Goal: Communication & Community: Share content

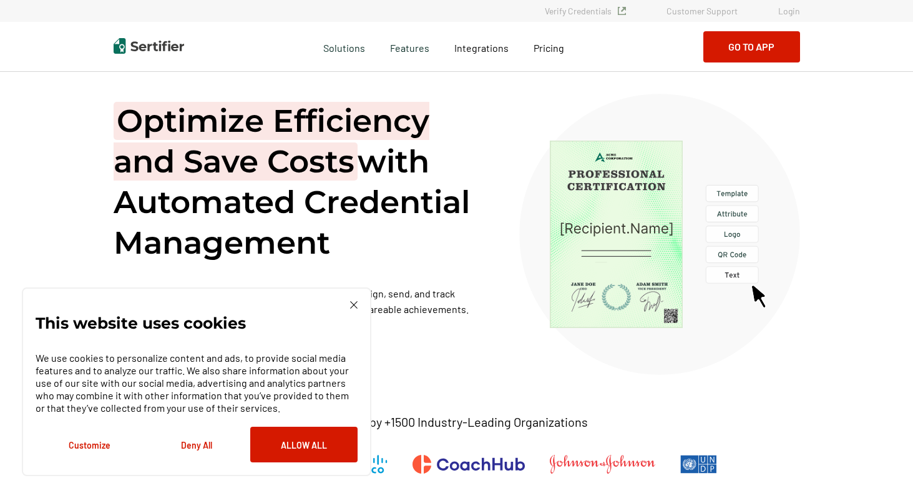
click at [789, 14] on link "Login" at bounding box center [790, 11] width 22 height 11
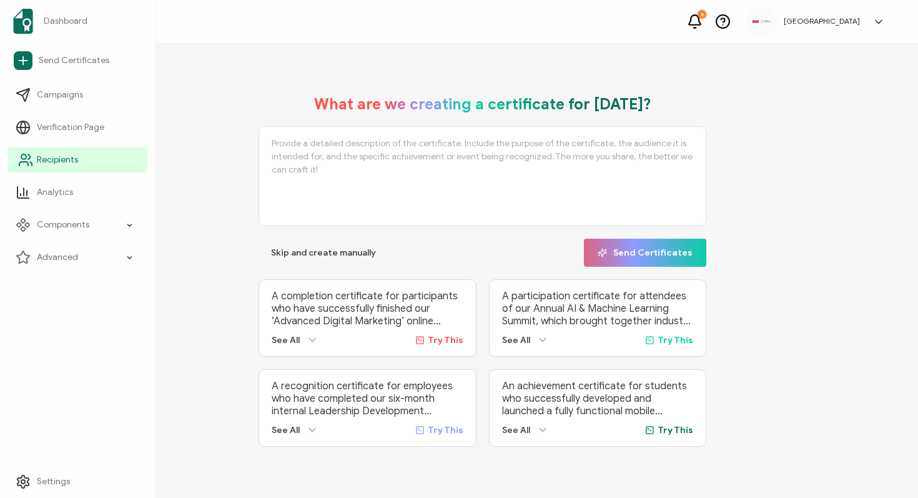
click at [26, 160] on icon at bounding box center [25, 159] width 15 height 15
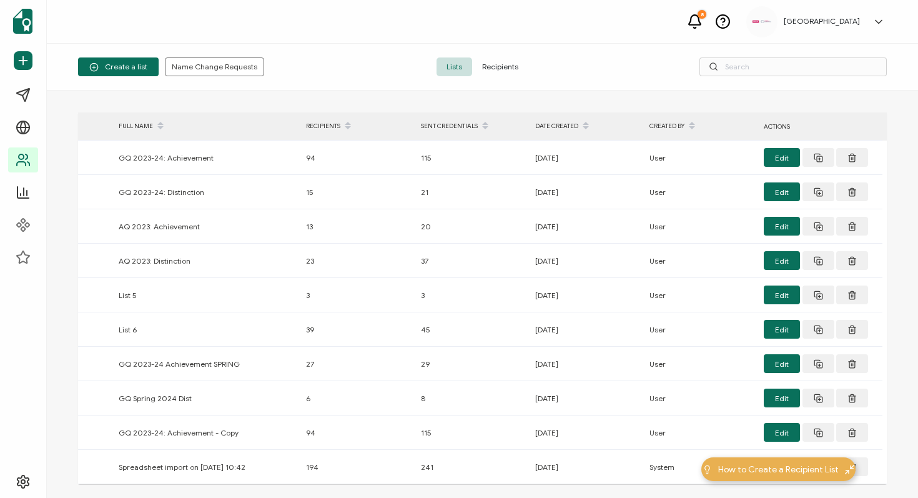
click at [517, 61] on span "Recipients" at bounding box center [500, 66] width 56 height 19
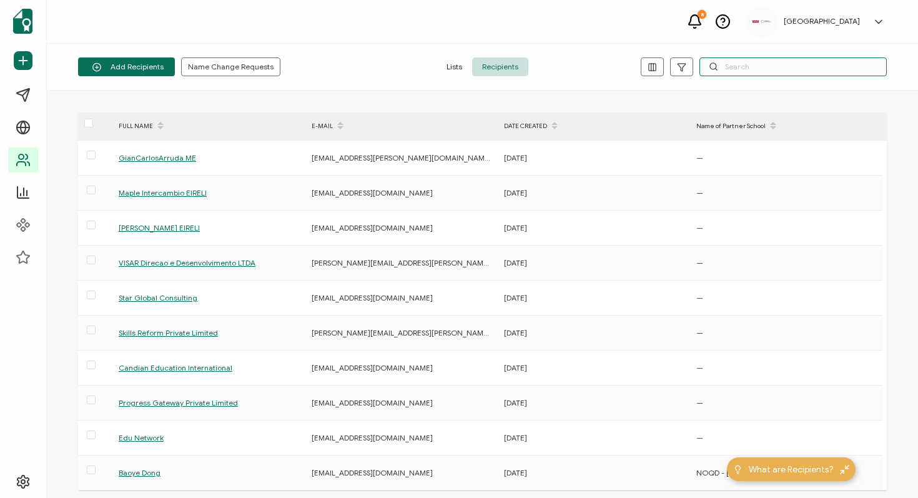
click at [757, 66] on input "text" at bounding box center [792, 66] width 187 height 19
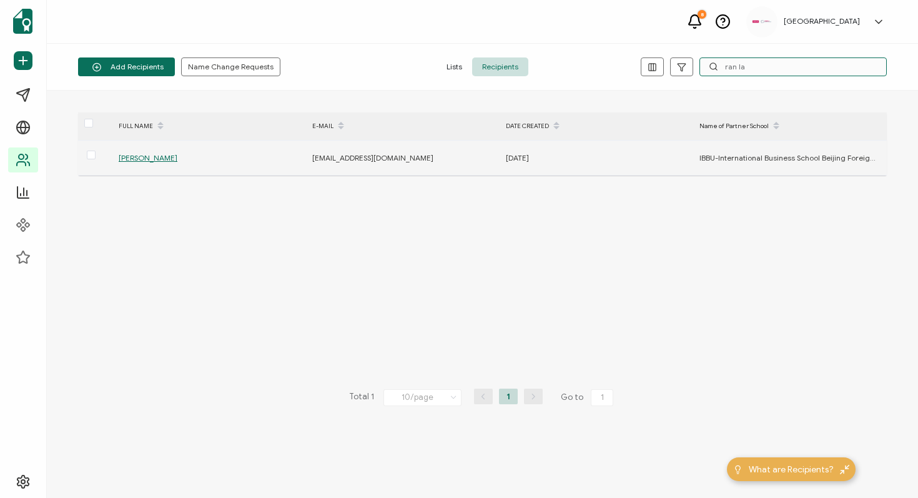
type input "ran la"
click at [135, 158] on span "Ran Lang" at bounding box center [148, 157] width 59 height 9
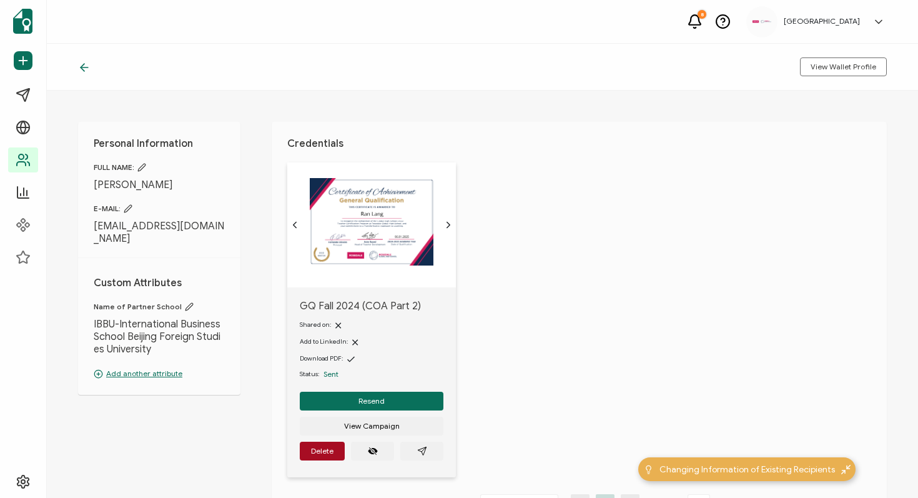
click at [479, 367] on div "GQ Fall 2024 (COA Part 2) Shared on: Add to LinkedIn: Download PDF: Status: Sen…" at bounding box center [586, 327] width 599 height 330
click at [425, 448] on icon "paper plane outline" at bounding box center [422, 451] width 10 height 10
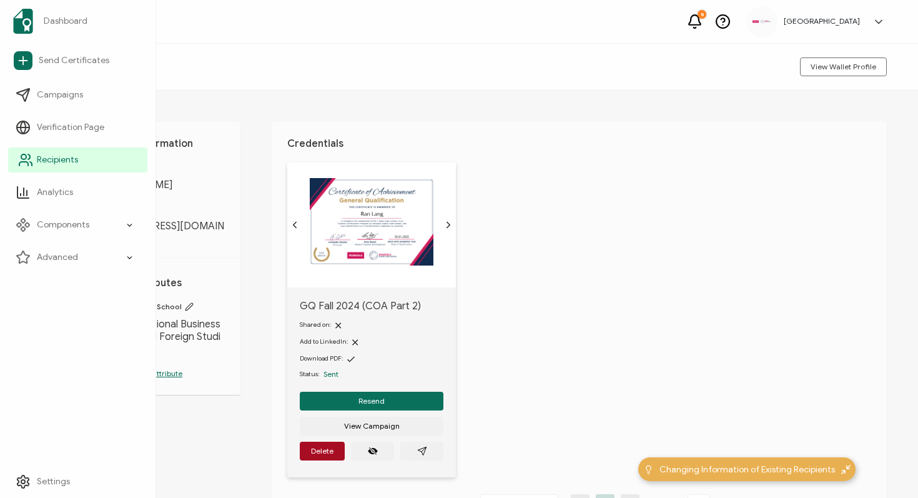
click at [72, 164] on span "Recipients" at bounding box center [57, 160] width 41 height 12
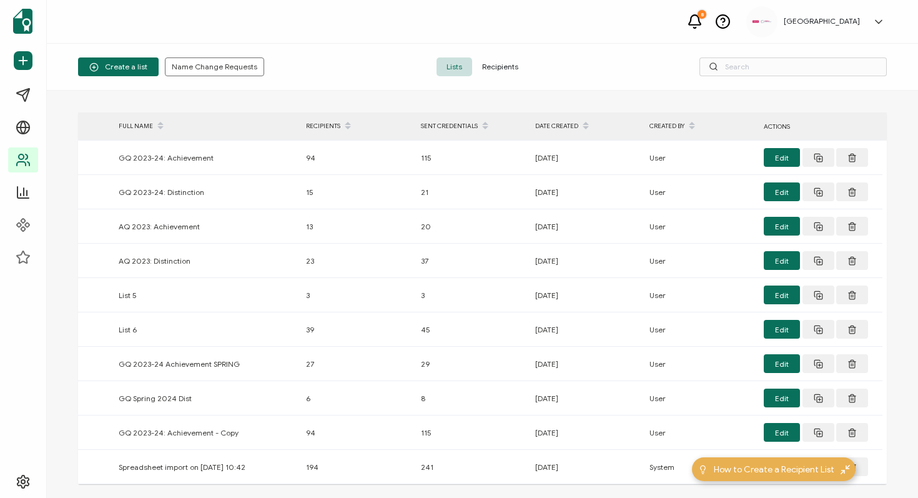
click at [501, 68] on span "Recipients" at bounding box center [500, 66] width 56 height 19
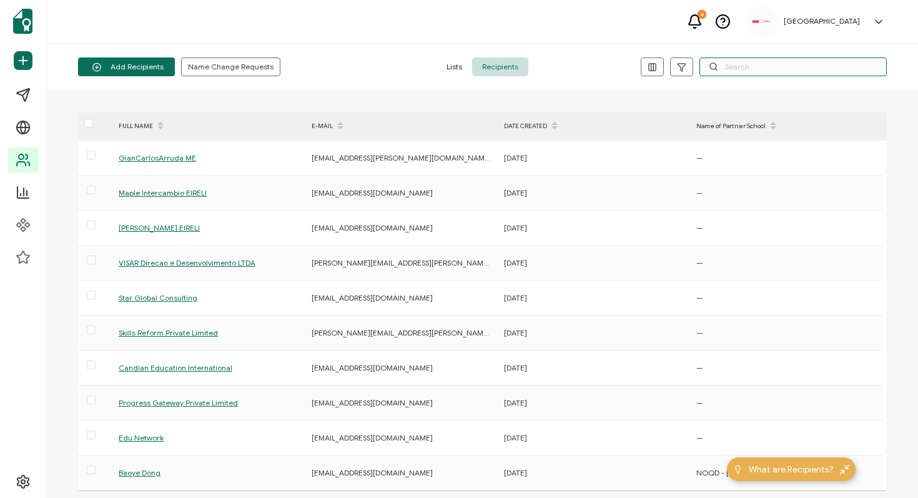
click at [770, 67] on input "text" at bounding box center [792, 66] width 187 height 19
paste input "Mingyizhuo Wang"
type input "Mingyizhuo Wang"
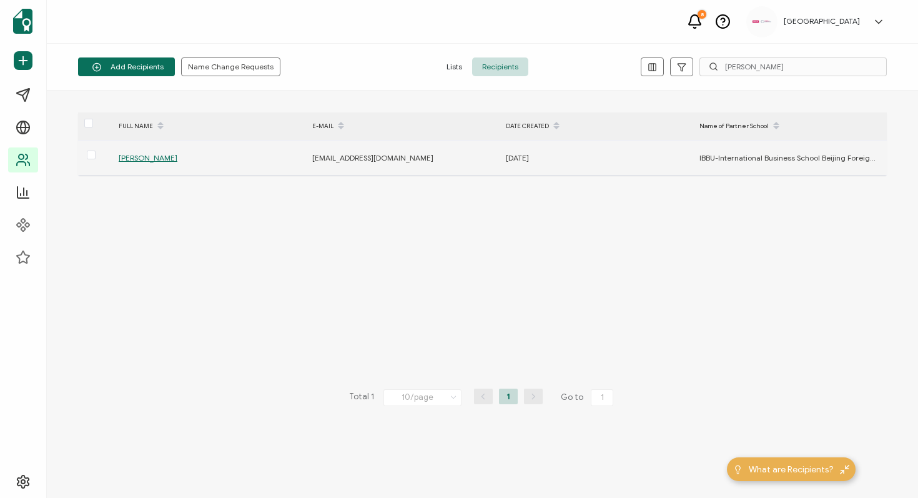
click at [174, 164] on div "Mingyizhuo Wang" at bounding box center [208, 157] width 192 height 14
click at [170, 157] on span "Mingyizhuo Wang" at bounding box center [148, 157] width 59 height 9
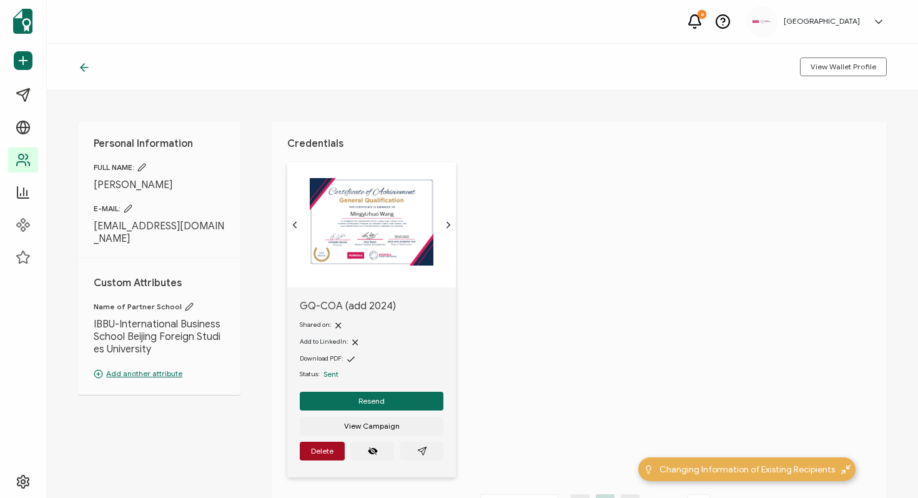
scroll to position [5, 0]
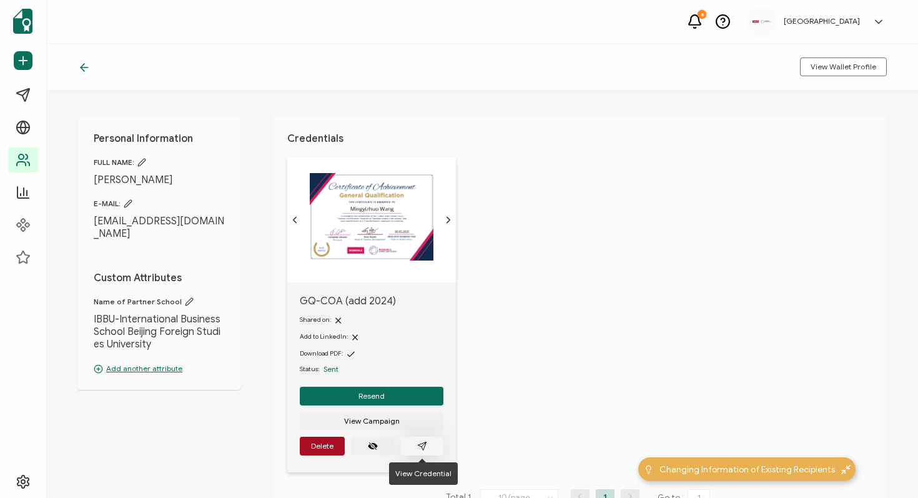
click at [425, 443] on icon "paper plane outline" at bounding box center [422, 445] width 8 height 8
click at [84, 68] on icon at bounding box center [84, 67] width 12 height 12
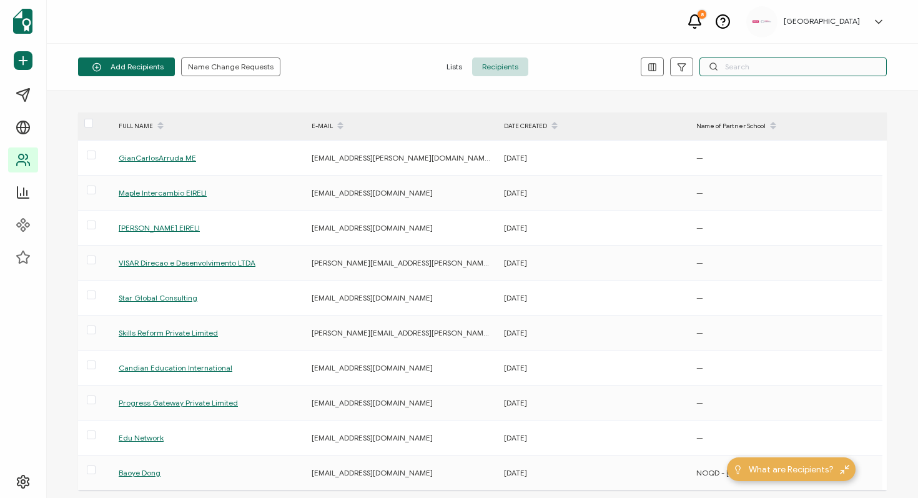
click at [745, 66] on input "text" at bounding box center [792, 66] width 187 height 19
paste input "Siyuan Shen"
type input "Siyuan Shen"
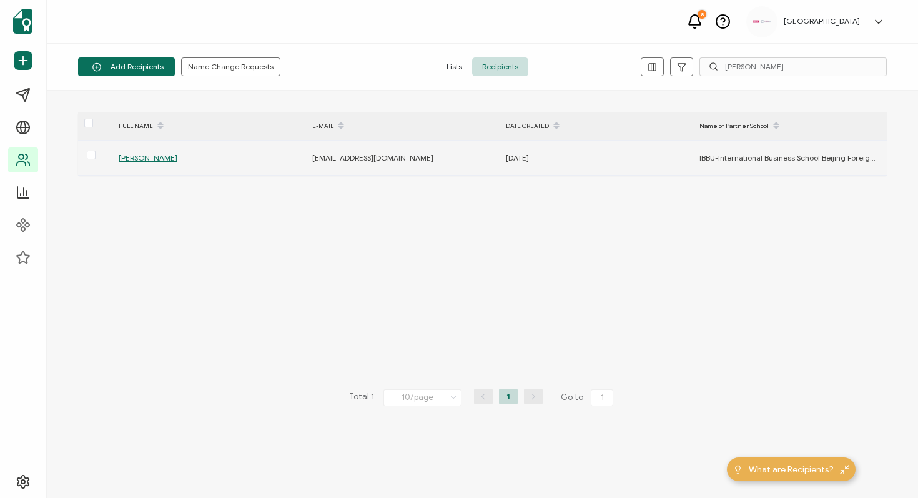
click at [140, 154] on span "Siyuan Shen" at bounding box center [148, 157] width 59 height 9
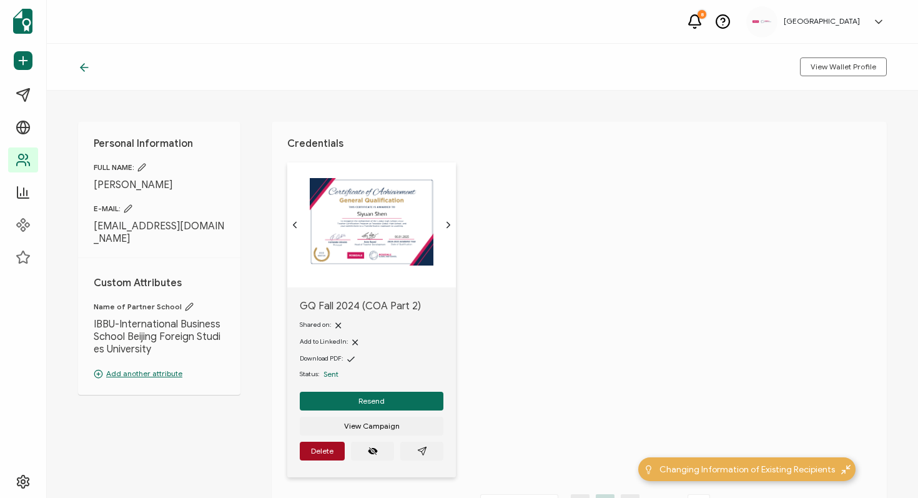
click at [494, 420] on div "GQ Fall 2024 (COA Part 2) Shared on: Add to LinkedIn: Download PDF: Status: Sen…" at bounding box center [586, 327] width 599 height 330
click at [424, 448] on icon "paper plane outline" at bounding box center [422, 451] width 10 height 10
